Goal: Information Seeking & Learning: Learn about a topic

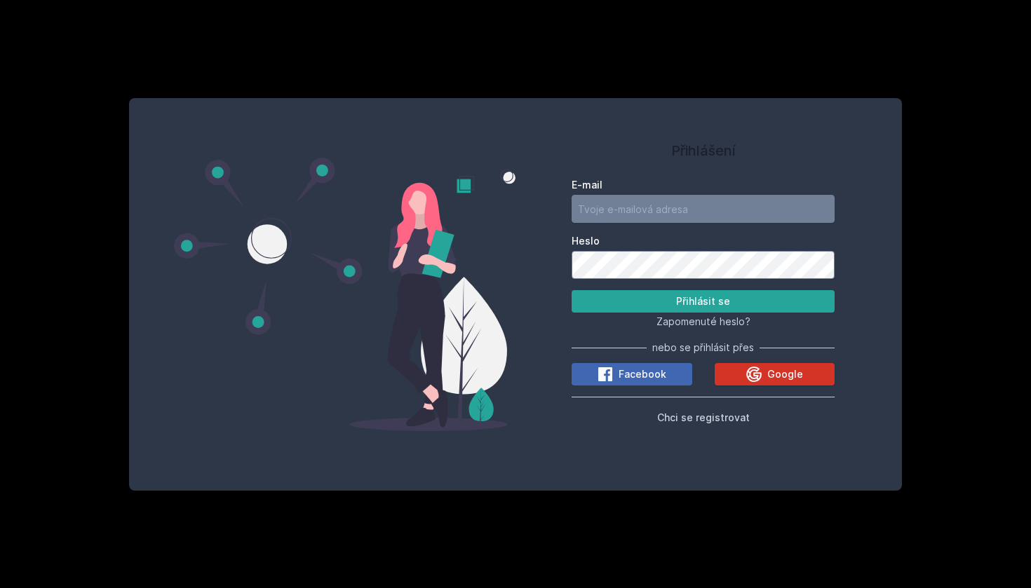
click at [784, 376] on span "Google" at bounding box center [785, 375] width 36 height 14
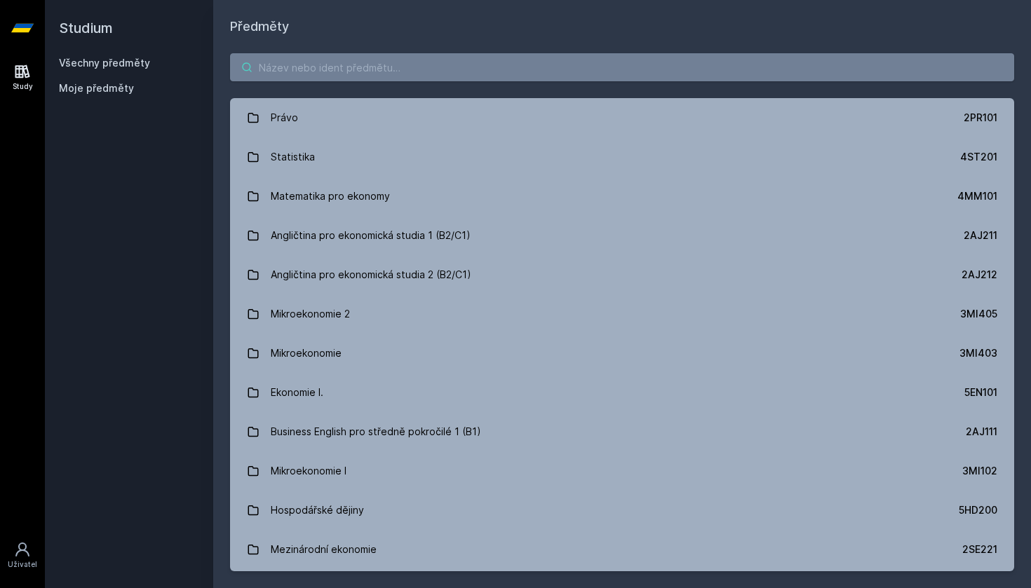
click at [612, 63] on input "search" at bounding box center [622, 67] width 784 height 28
paste input "1BP438"
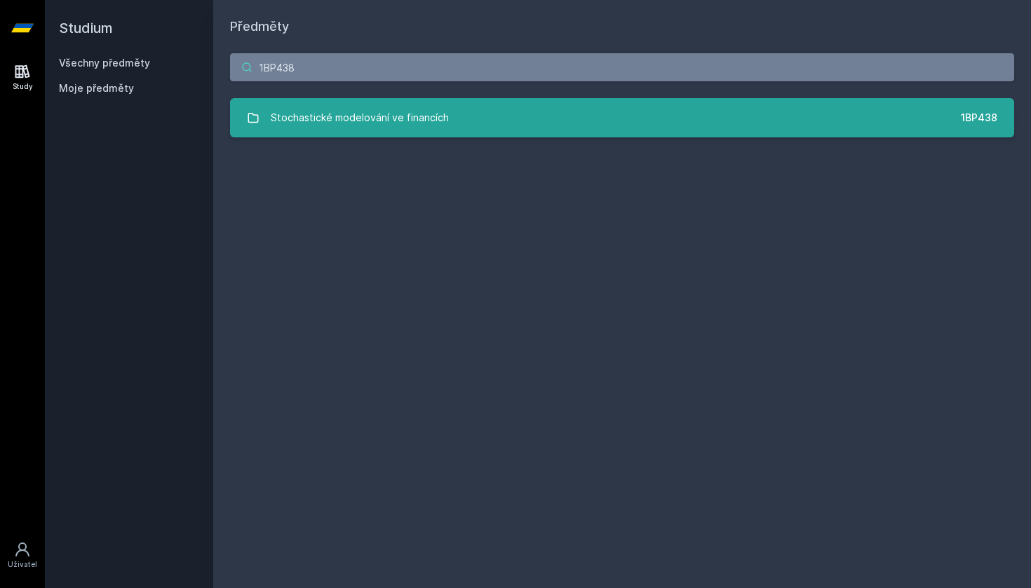
type input "1BP438"
click at [563, 128] on link "Stochastické modelování ve financích 1BP438" at bounding box center [622, 117] width 784 height 39
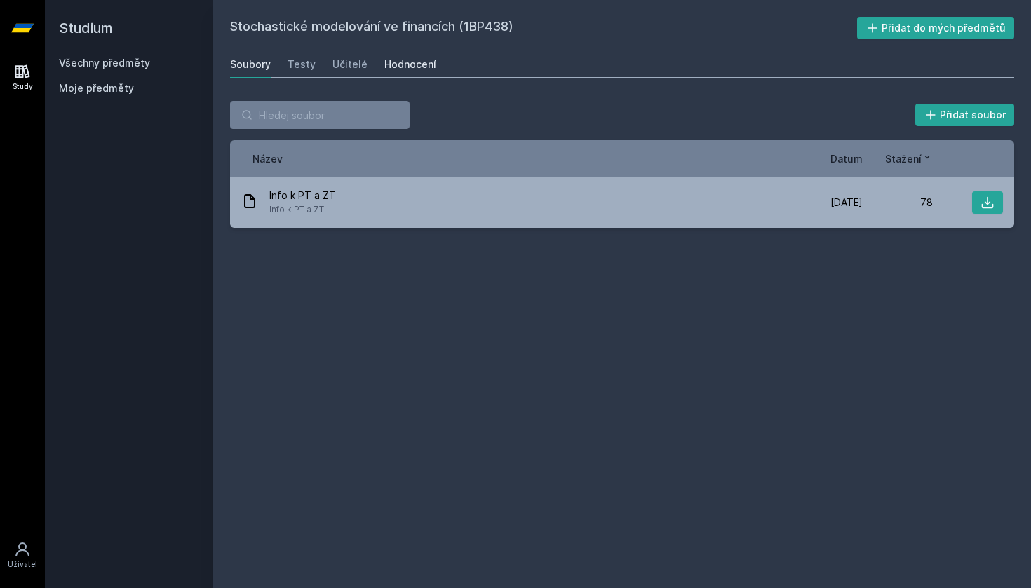
click at [410, 67] on div "Hodnocení" at bounding box center [410, 65] width 52 height 14
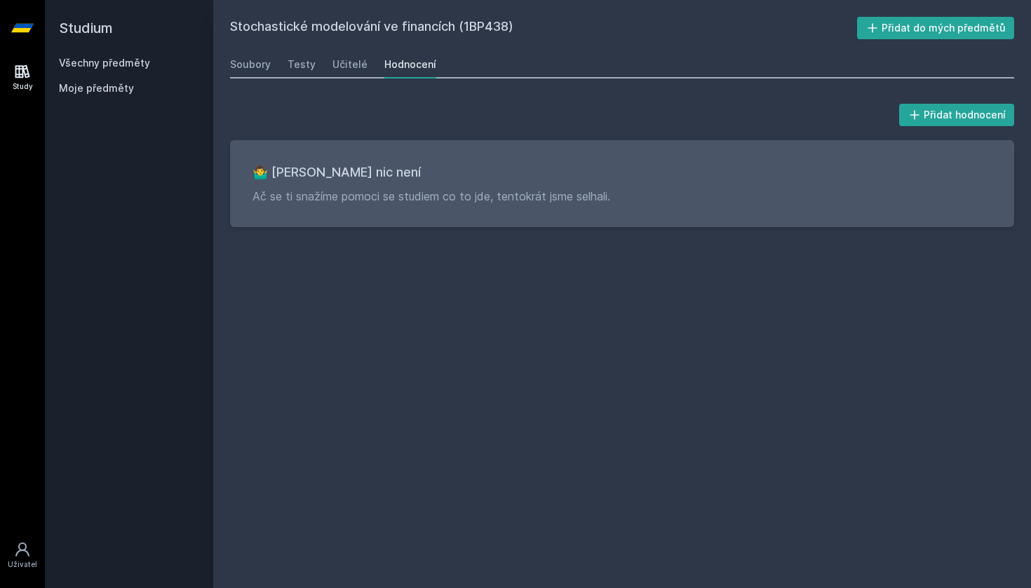
click at [270, 68] on div "Soubory Testy Učitelé Hodnocení" at bounding box center [622, 65] width 784 height 28
click at [262, 67] on div "Soubory" at bounding box center [250, 65] width 41 height 14
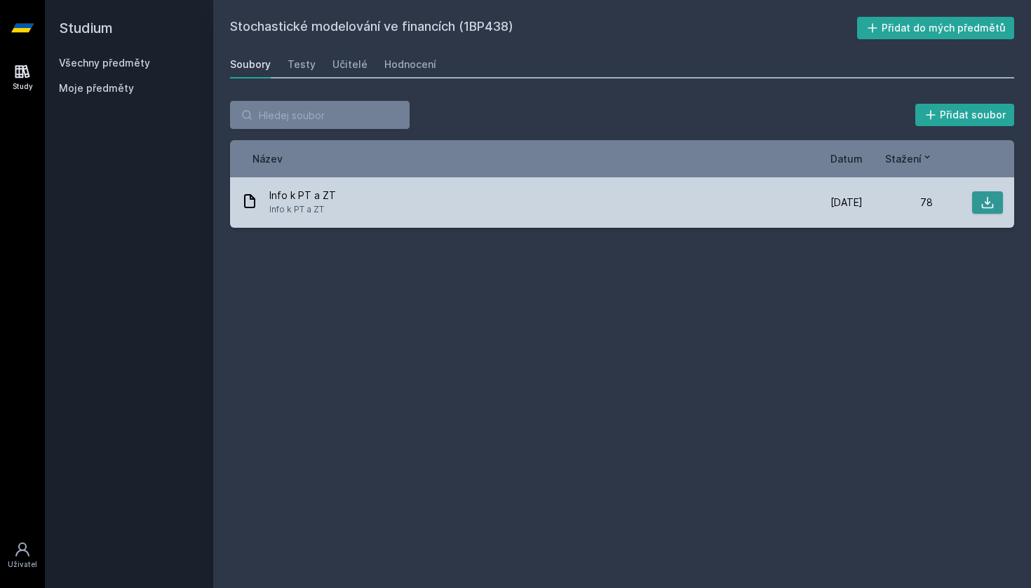
click at [985, 201] on icon at bounding box center [988, 203] width 14 height 14
